Goal: Find specific page/section: Find specific page/section

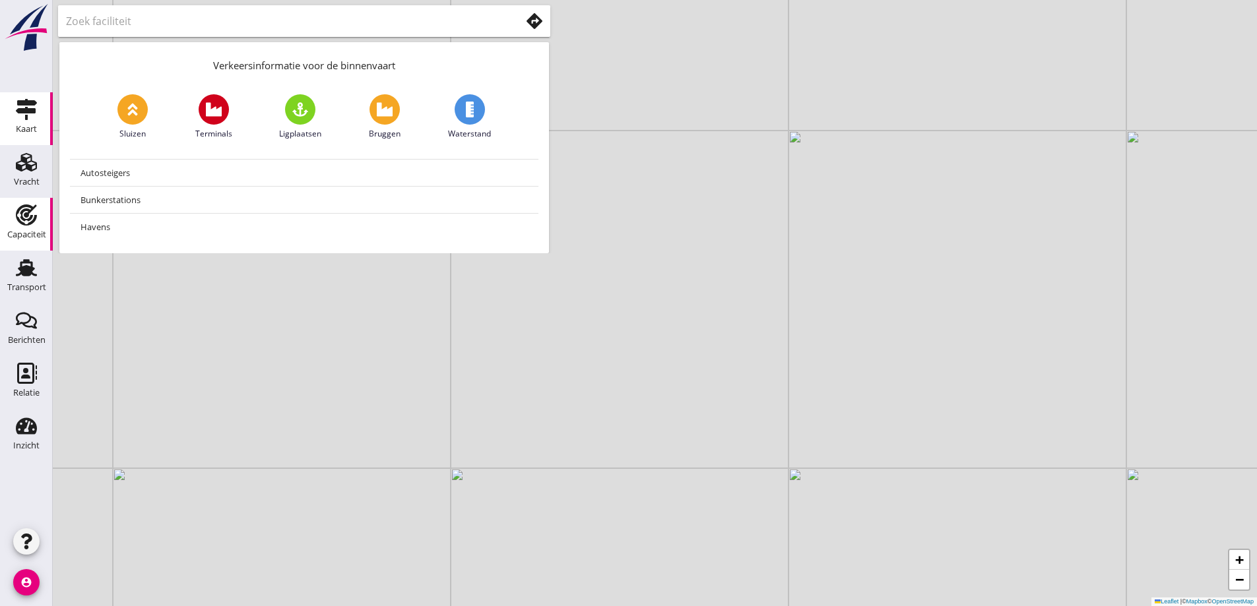
click at [11, 222] on div "Capaciteit" at bounding box center [27, 215] width 32 height 21
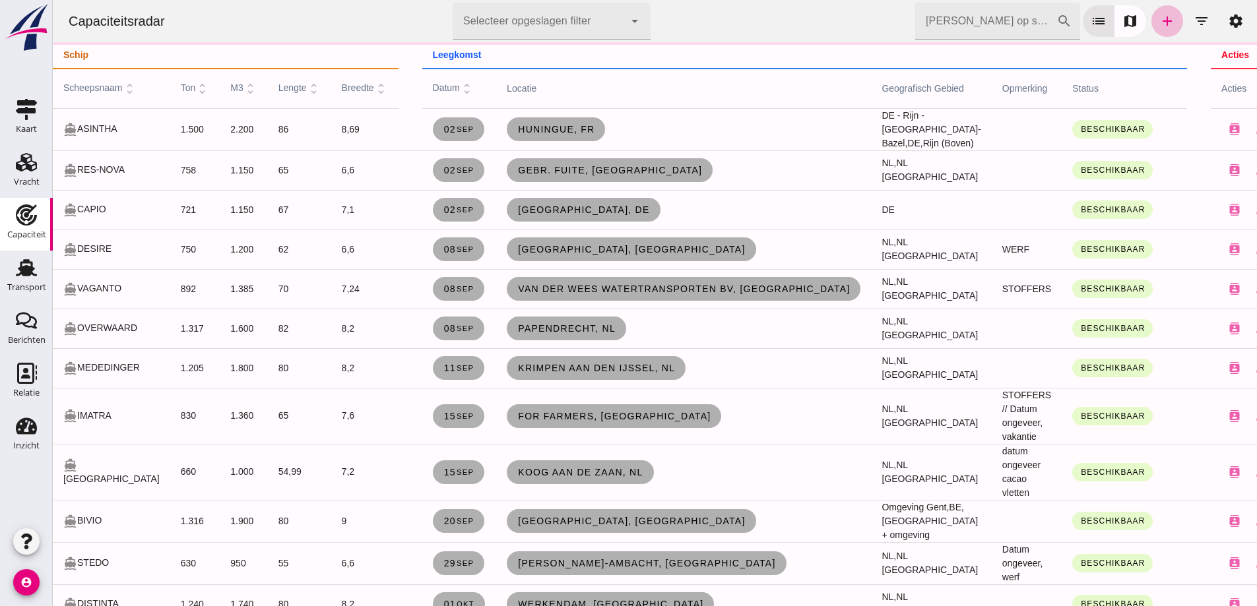
click at [1008, 11] on input "[PERSON_NAME] op scheepsnaam" at bounding box center [985, 21] width 141 height 37
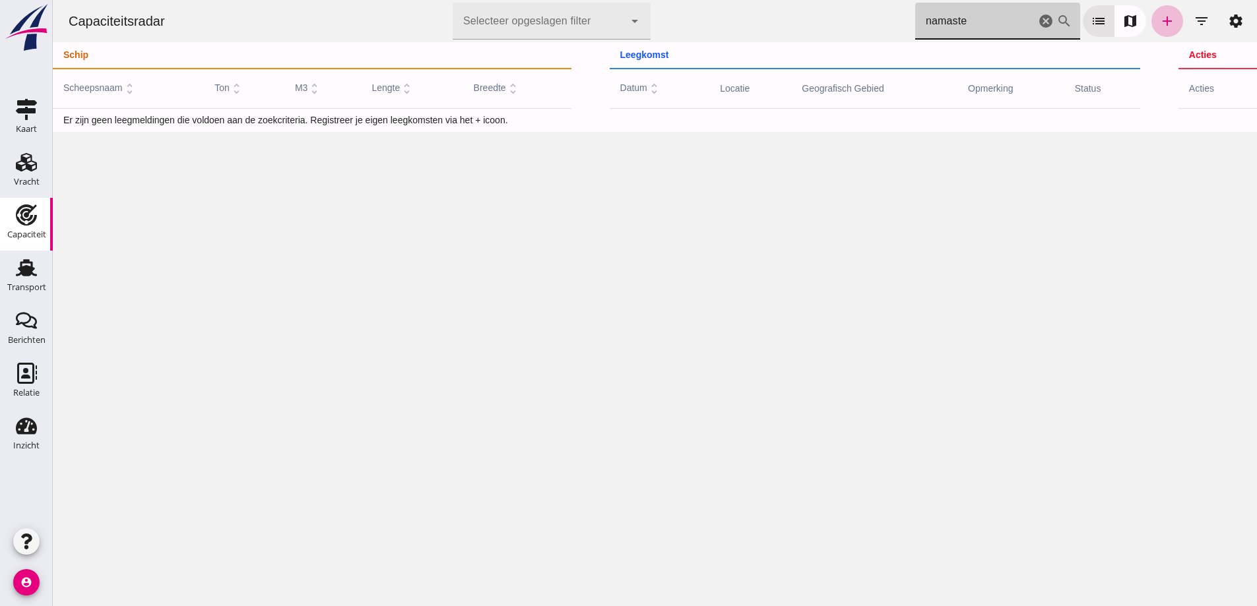
type input "namaste"
drag, startPoint x: 984, startPoint y: 22, endPoint x: 862, endPoint y: 6, distance: 123.2
click at [862, 6] on div "Capaciteitsradar Selecteer opgeslagen filter Selecteer opgeslagen filter cancel…" at bounding box center [655, 21] width 1194 height 42
type input "nama"
click at [973, 30] on input "nama" at bounding box center [975, 21] width 120 height 37
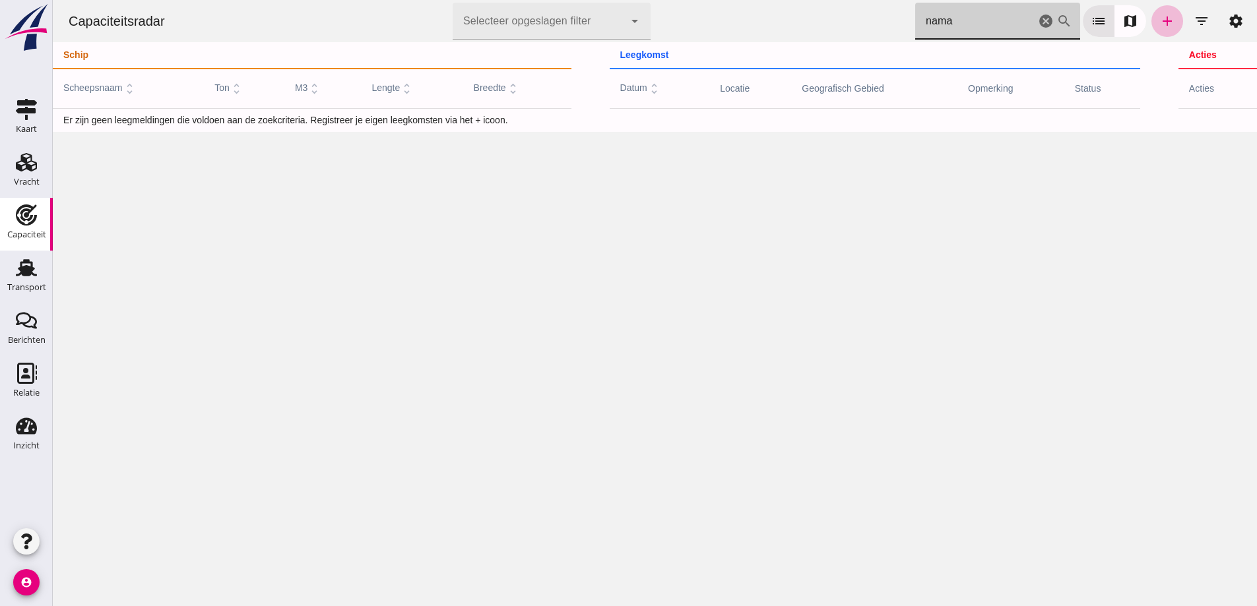
drag, startPoint x: 961, startPoint y: 22, endPoint x: 885, endPoint y: 14, distance: 75.6
click at [885, 14] on div "Capaciteitsradar Selecteer opgeslagen filter Selecteer opgeslagen filter cancel…" at bounding box center [655, 21] width 1194 height 42
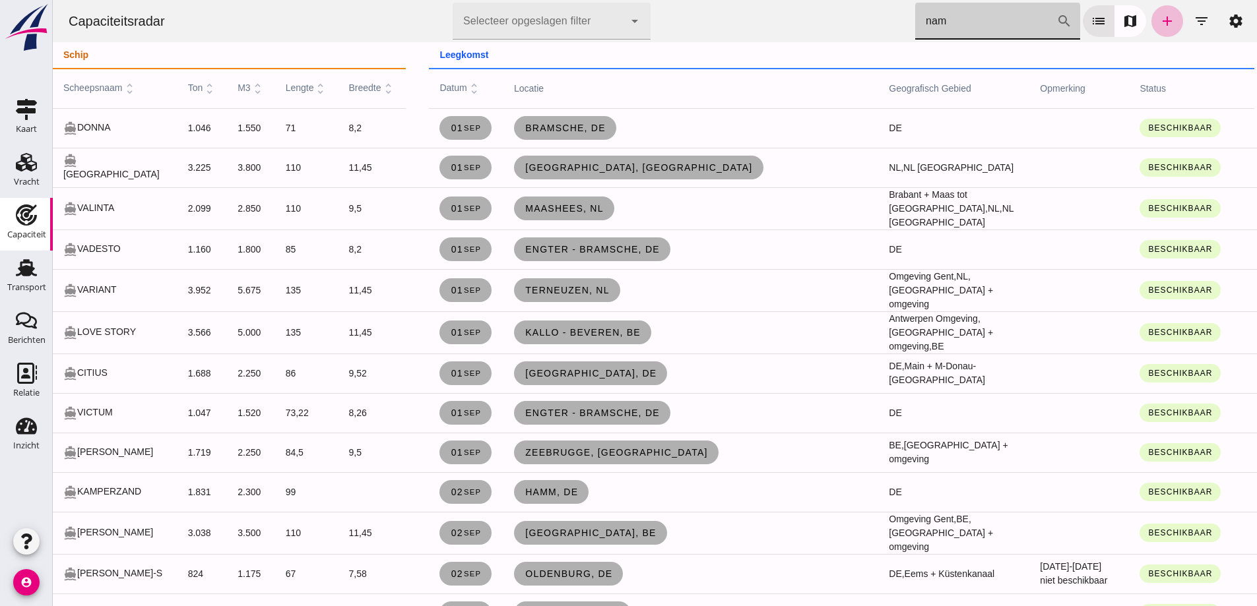
type input "nama"
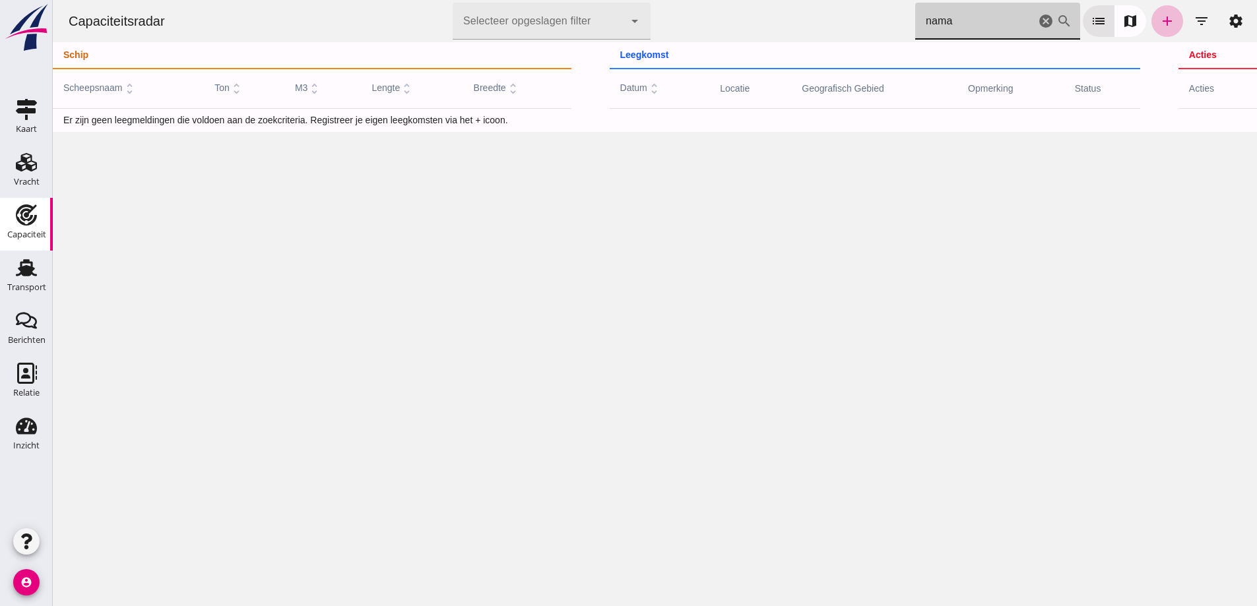
drag, startPoint x: 956, startPoint y: 20, endPoint x: 889, endPoint y: 14, distance: 67.6
click at [889, 14] on div "Capaciteitsradar Selecteer opgeslagen filter Selecteer opgeslagen filter cancel…" at bounding box center [655, 21] width 1194 height 42
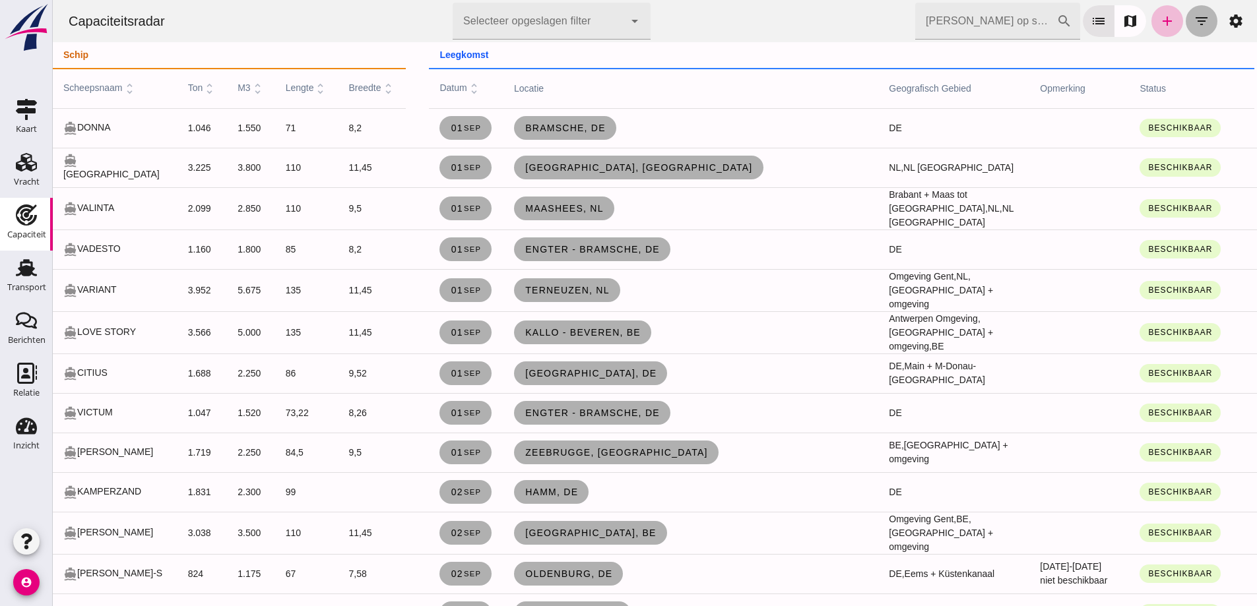
click at [1197, 20] on icon "filter_list" at bounding box center [1202, 21] width 16 height 16
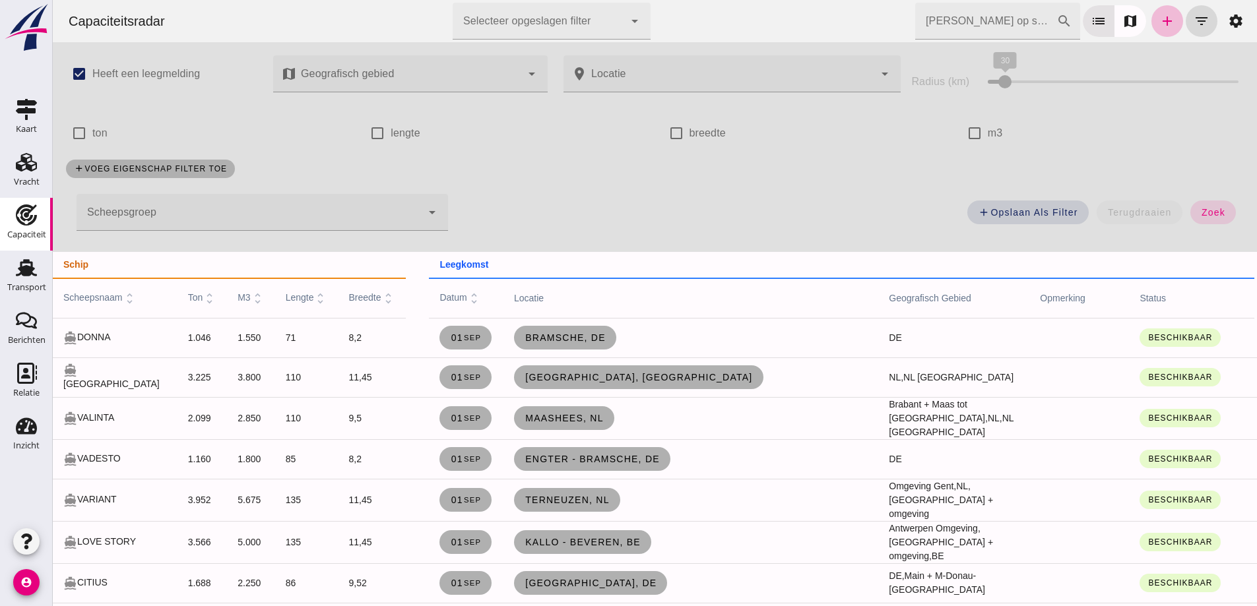
click at [994, 30] on input "[PERSON_NAME] op scheepsnaam" at bounding box center [985, 21] width 141 height 37
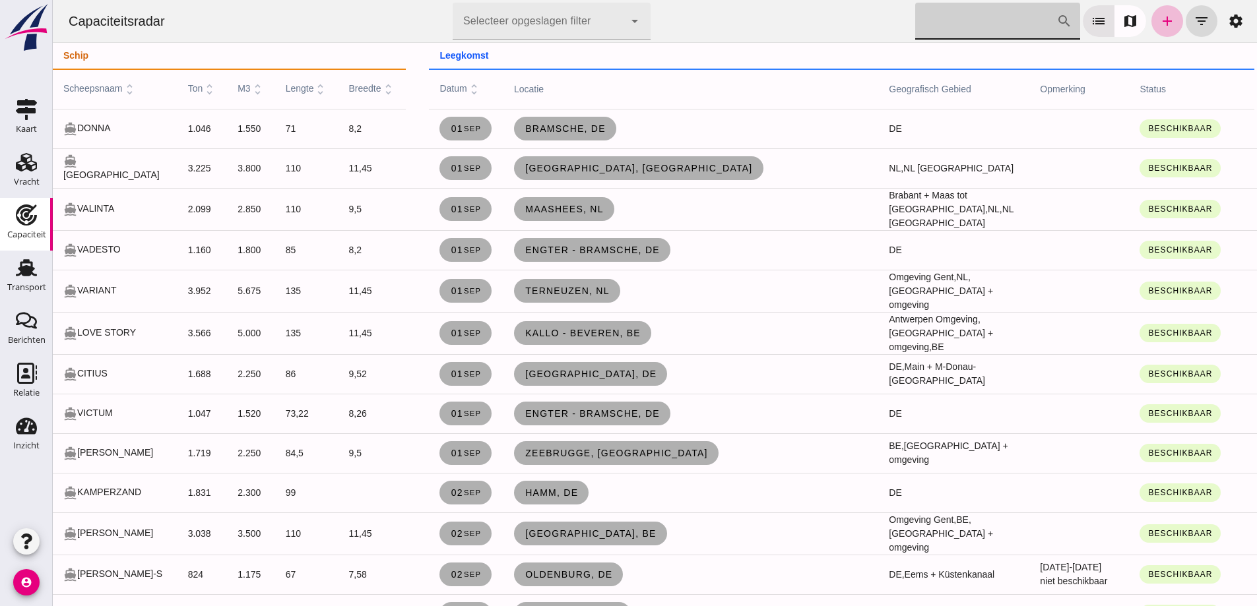
scroll to position [330, 0]
